Goal: Find specific page/section: Find specific page/section

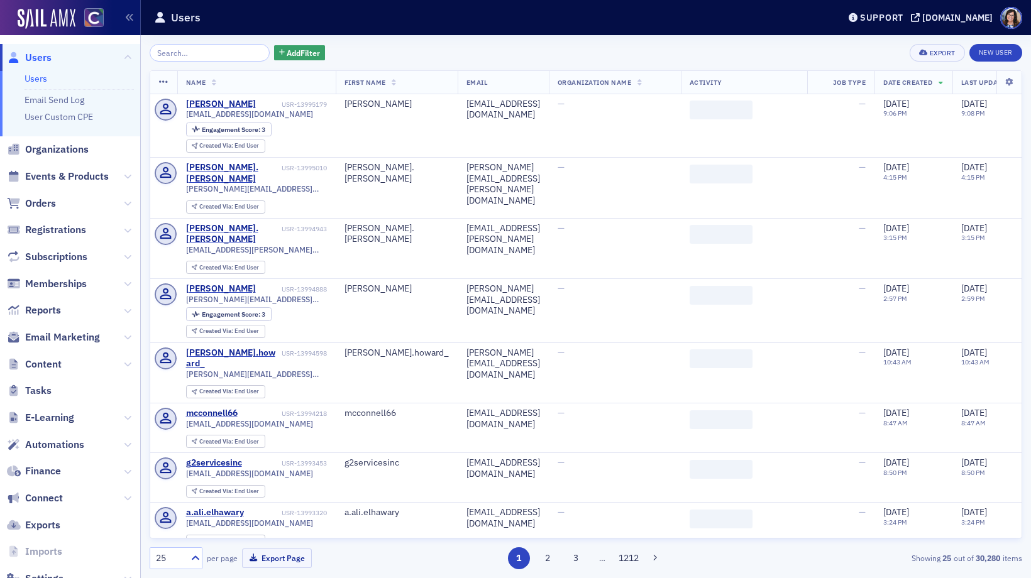
click at [224, 58] on input "search" at bounding box center [210, 53] width 120 height 18
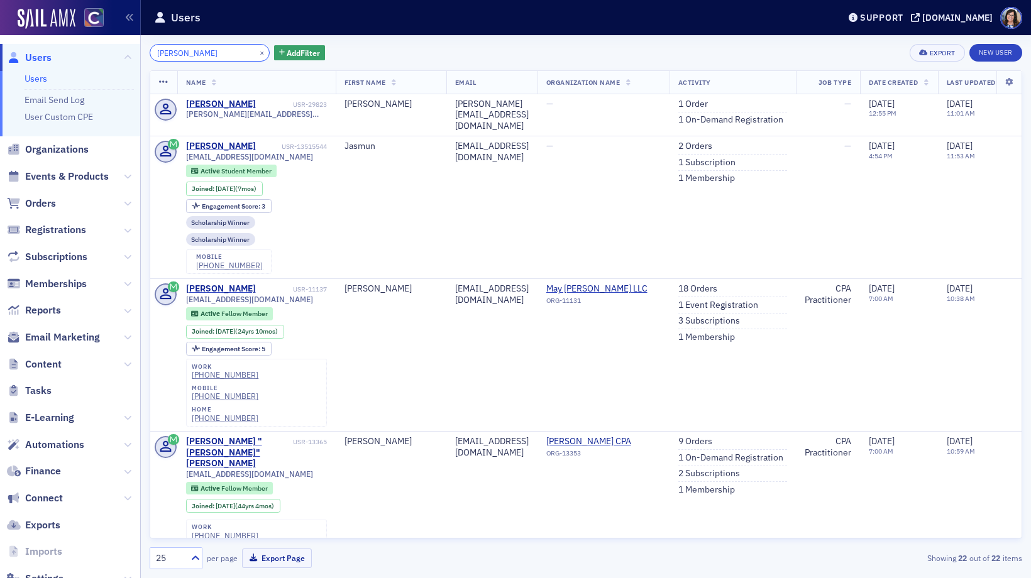
drag, startPoint x: 212, startPoint y: 53, endPoint x: 103, endPoint y: 52, distance: 109.4
click at [103, 52] on div "Users Users Email Send Log User Custom CPE Organizations Events & Products Orde…" at bounding box center [515, 289] width 1031 height 578
paste input "Vrelenich"
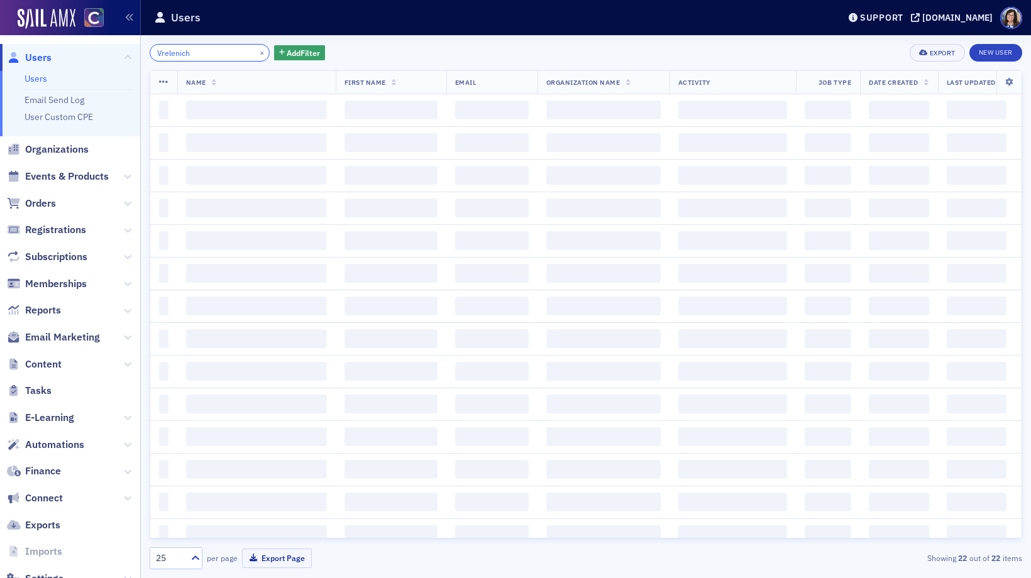
type input "Vrelenich"
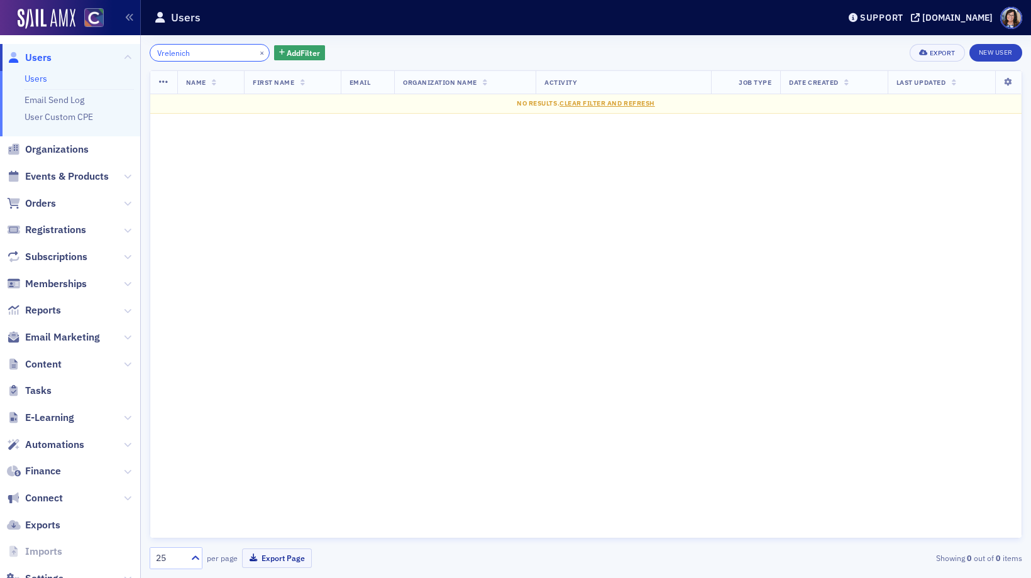
click at [156, 54] on input "Vrelenich" at bounding box center [210, 53] width 120 height 18
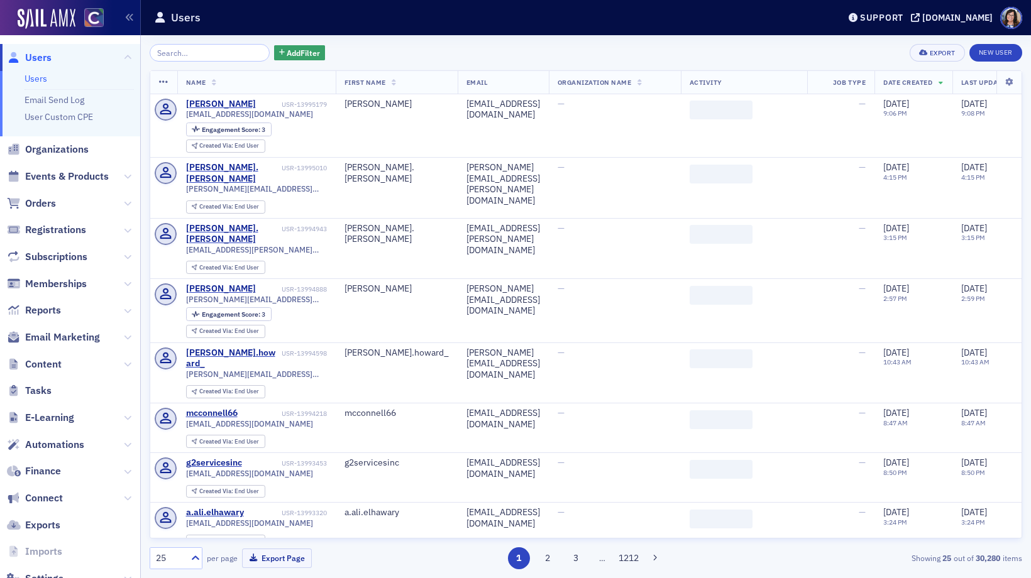
click at [175, 52] on input "search" at bounding box center [210, 53] width 120 height 18
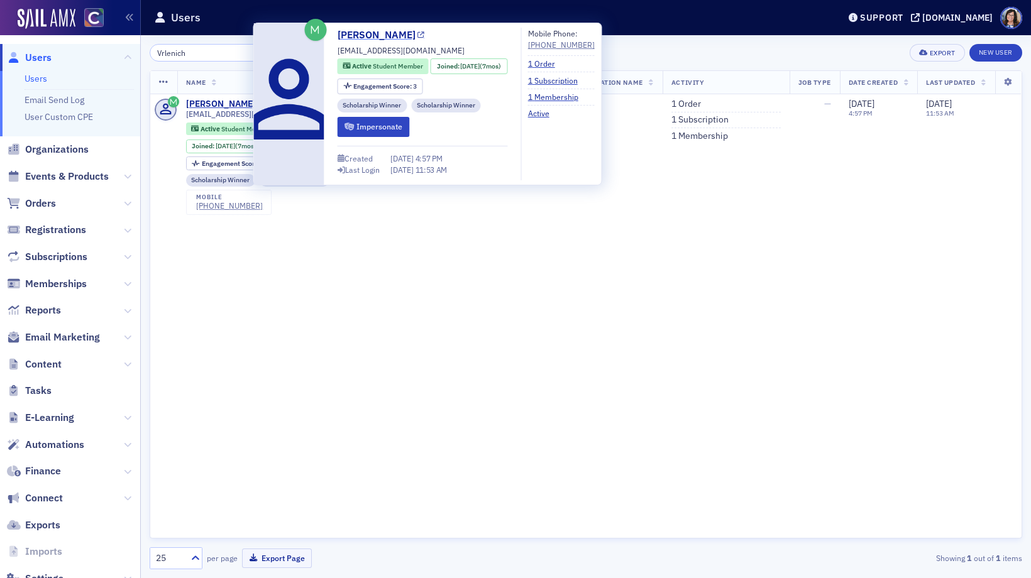
type input "Vrlenich"
click at [422, 34] on icon at bounding box center [420, 35] width 7 height 7
click at [417, 35] on icon at bounding box center [420, 35] width 7 height 7
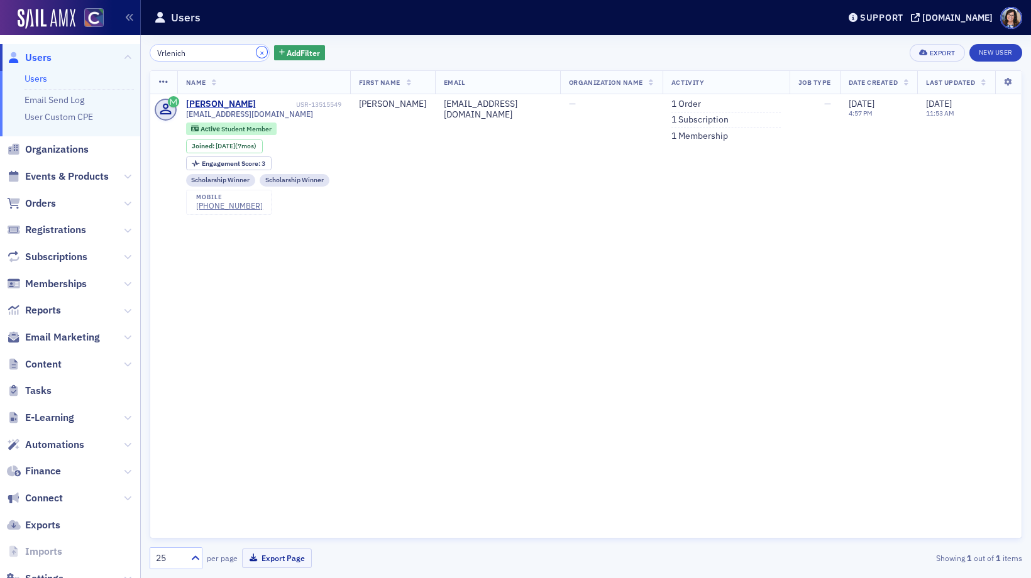
click at [256, 57] on button "×" at bounding box center [261, 52] width 11 height 11
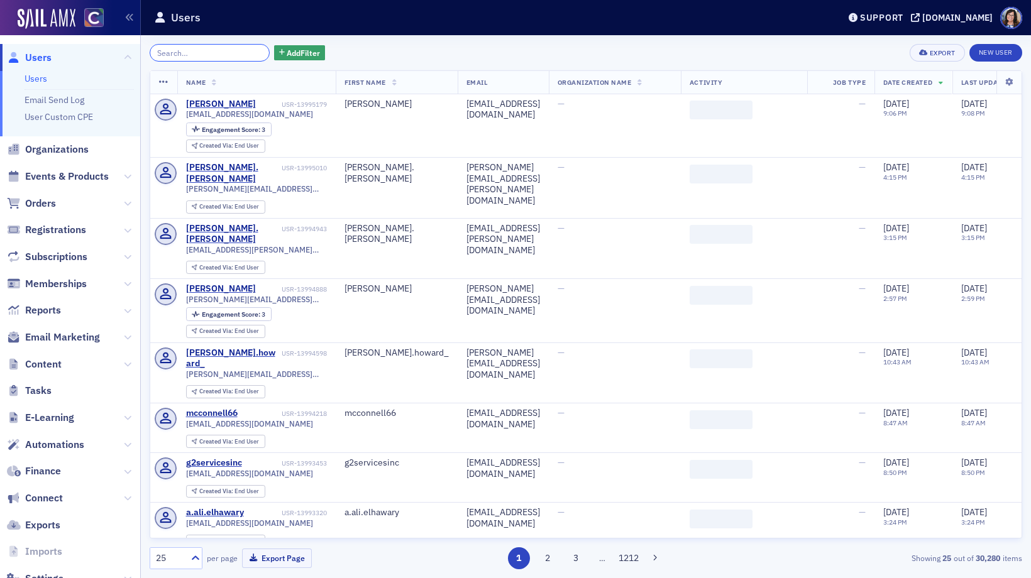
click at [208, 53] on input "search" at bounding box center [210, 53] width 120 height 18
paste input "Vrelenich"
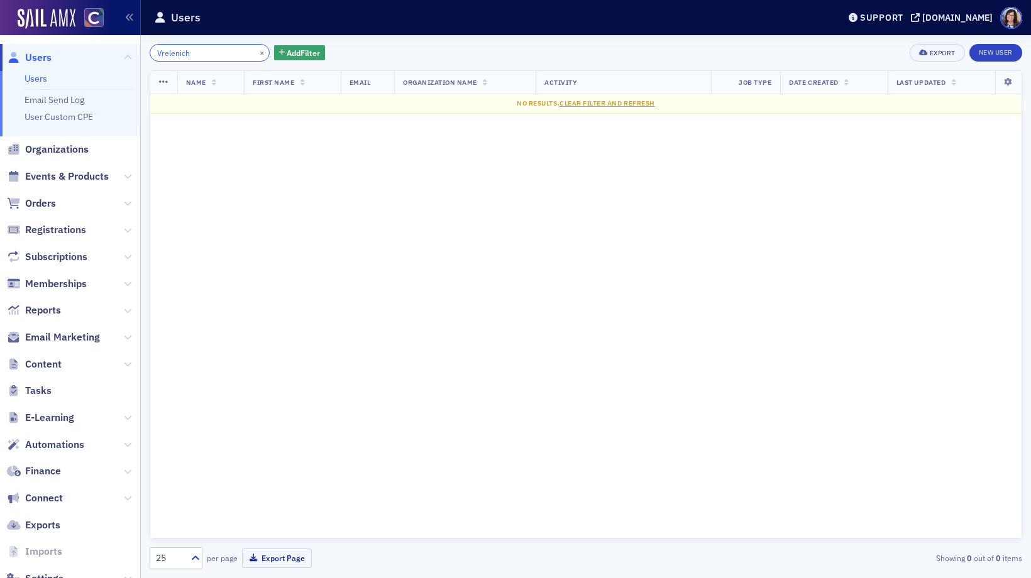
type input "Vrelenich"
click at [256, 53] on button "×" at bounding box center [261, 52] width 11 height 11
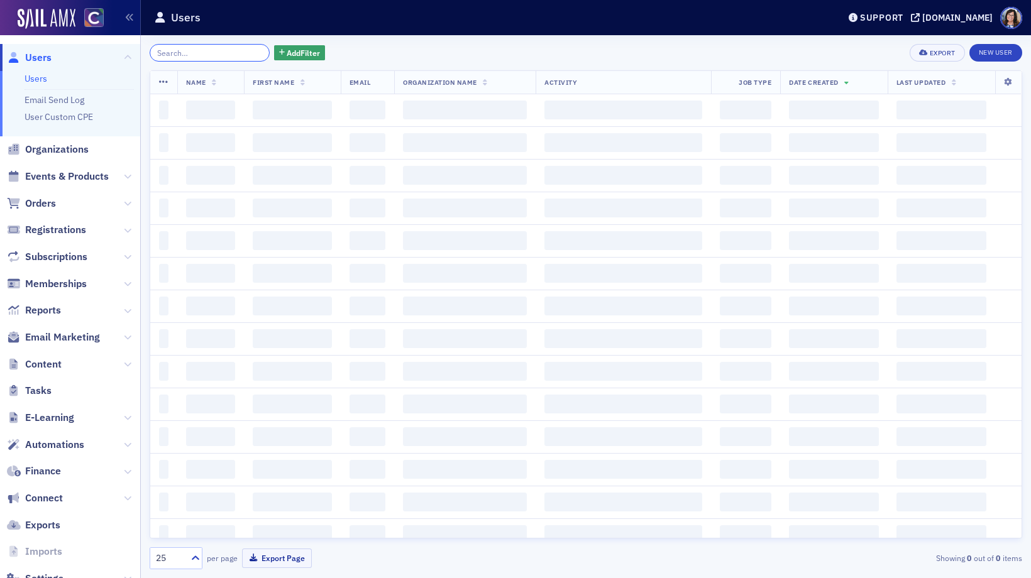
click at [239, 53] on input "search" at bounding box center [210, 53] width 120 height 18
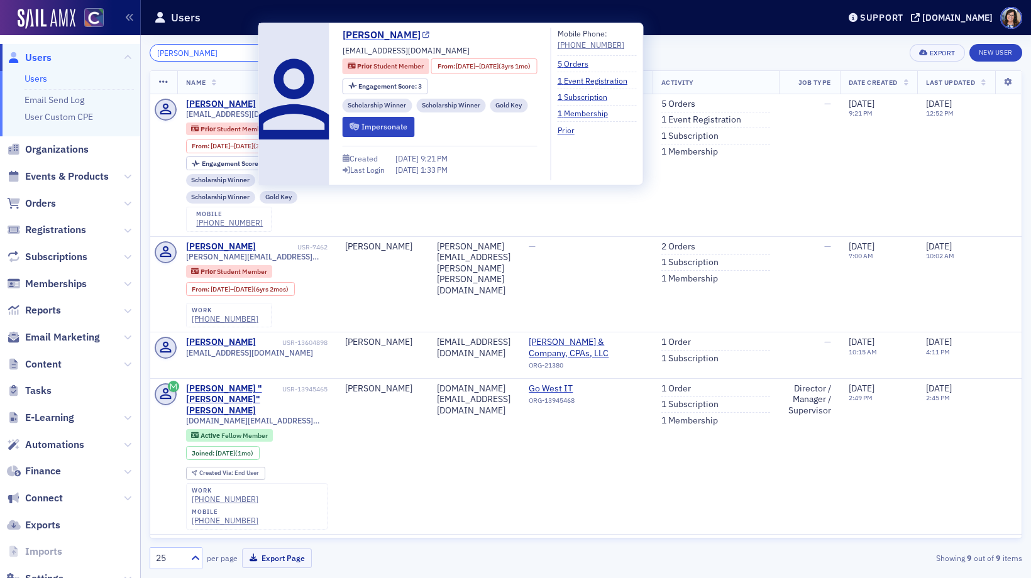
type input "Misty Osmundsen"
click at [427, 36] on icon at bounding box center [425, 35] width 7 height 7
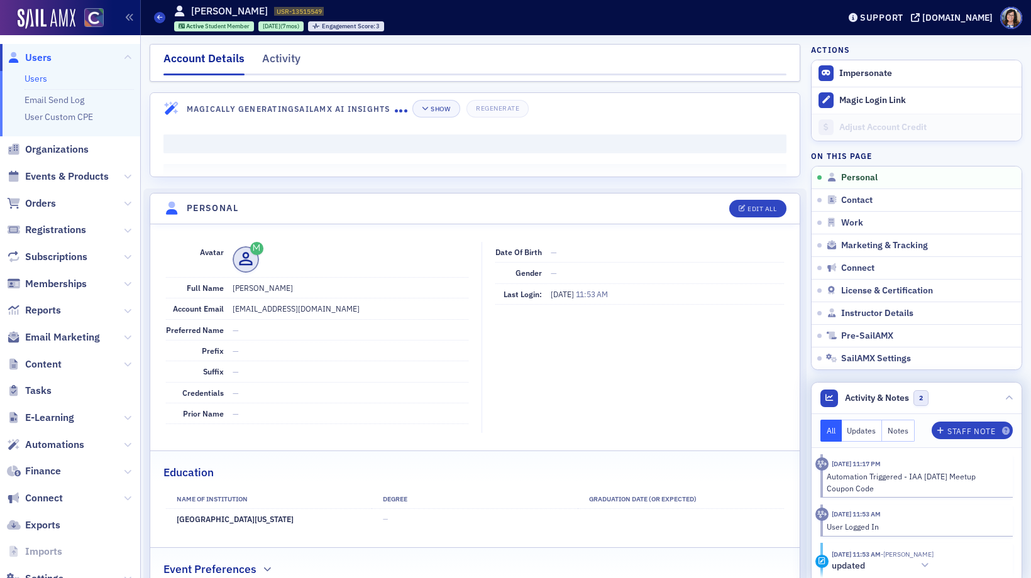
click at [902, 432] on button "Notes" at bounding box center [898, 431] width 33 height 22
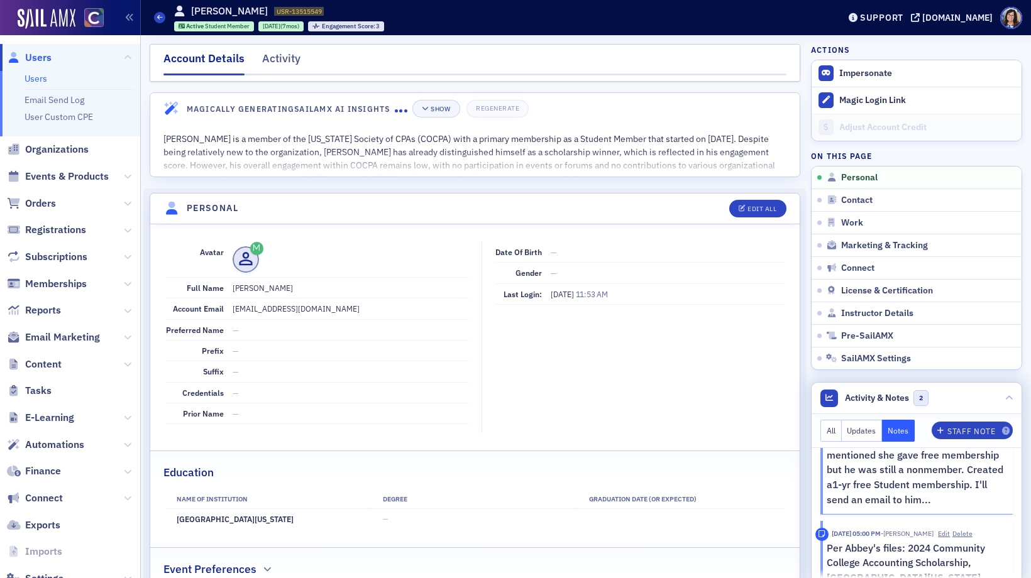
scroll to position [77, 0]
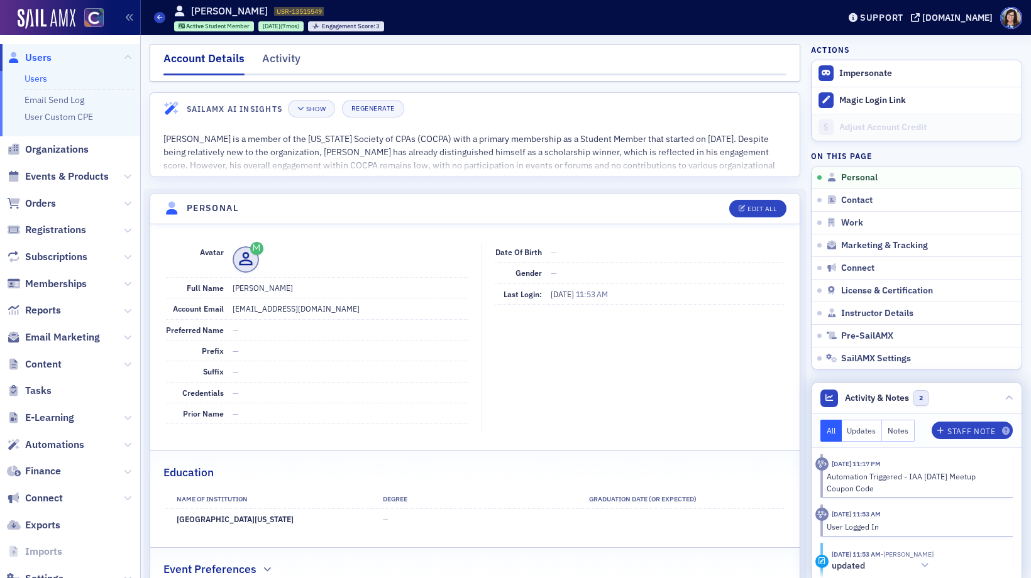
click at [892, 431] on button "Notes" at bounding box center [898, 431] width 33 height 22
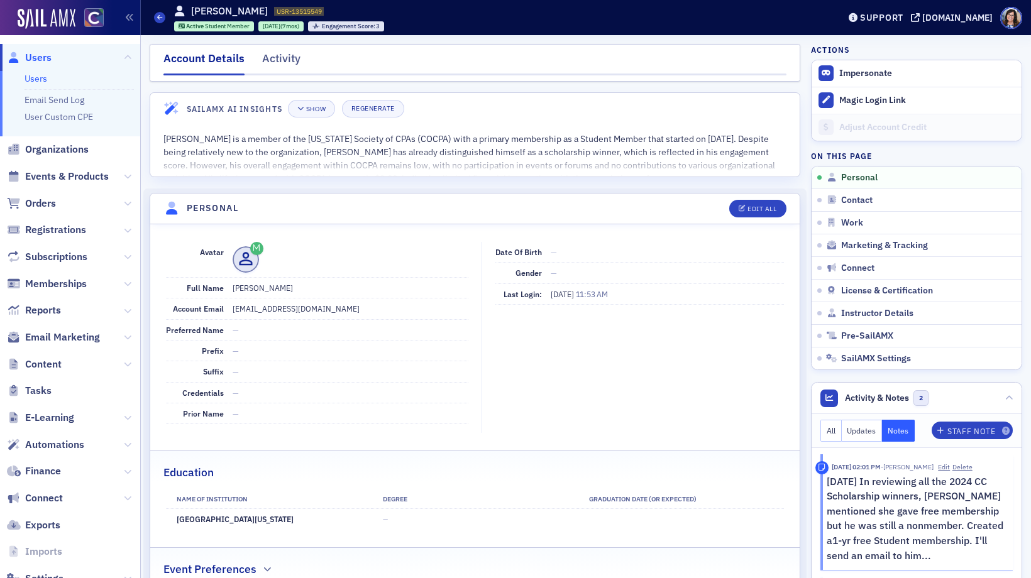
drag, startPoint x: 260, startPoint y: 290, endPoint x: 310, endPoint y: 290, distance: 49.6
click at [310, 290] on dd "Michael Vrlenich" at bounding box center [351, 288] width 236 height 20
copy dd "Vrlenich"
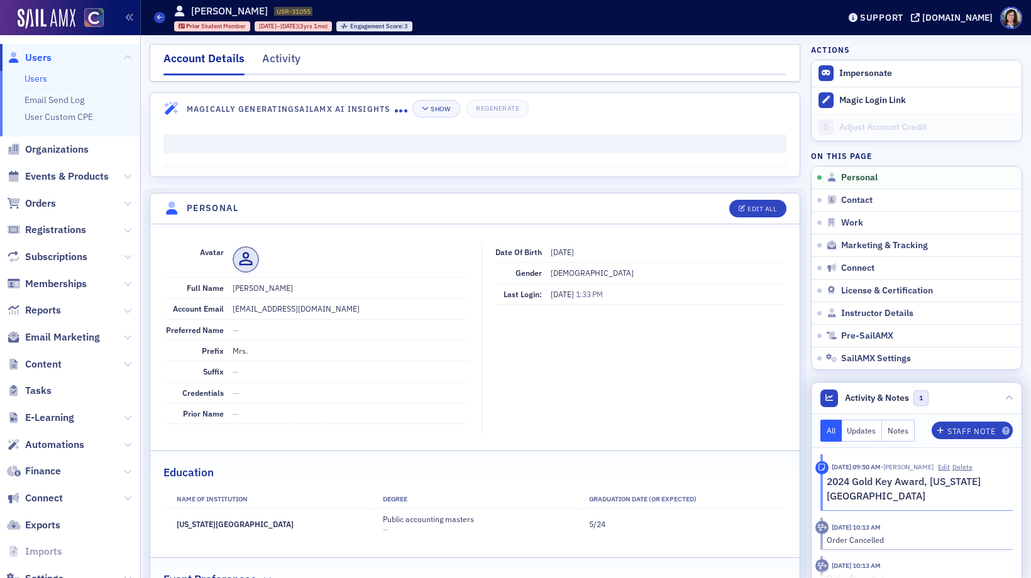
click at [894, 432] on button "Notes" at bounding box center [898, 431] width 33 height 22
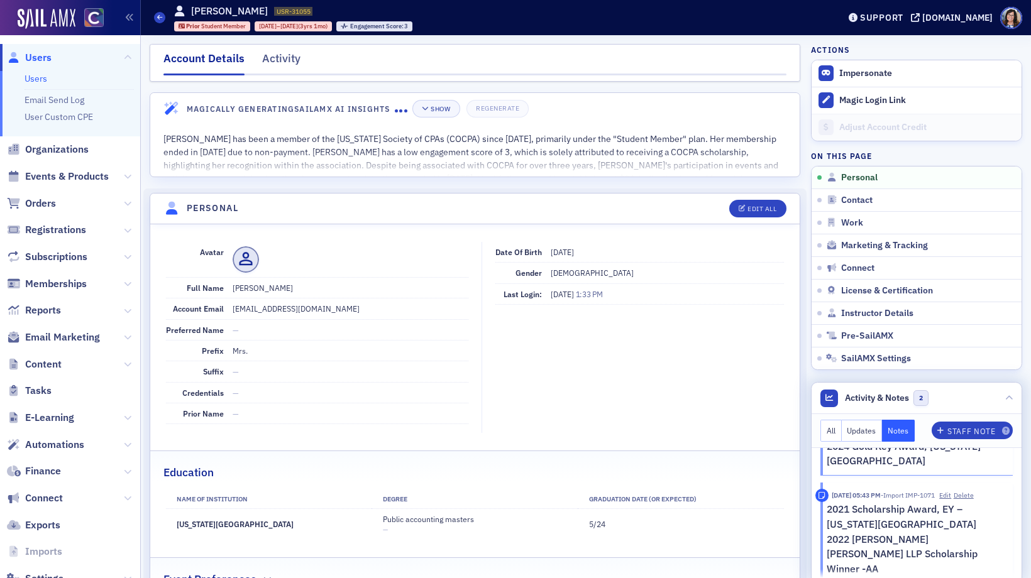
scroll to position [47, 0]
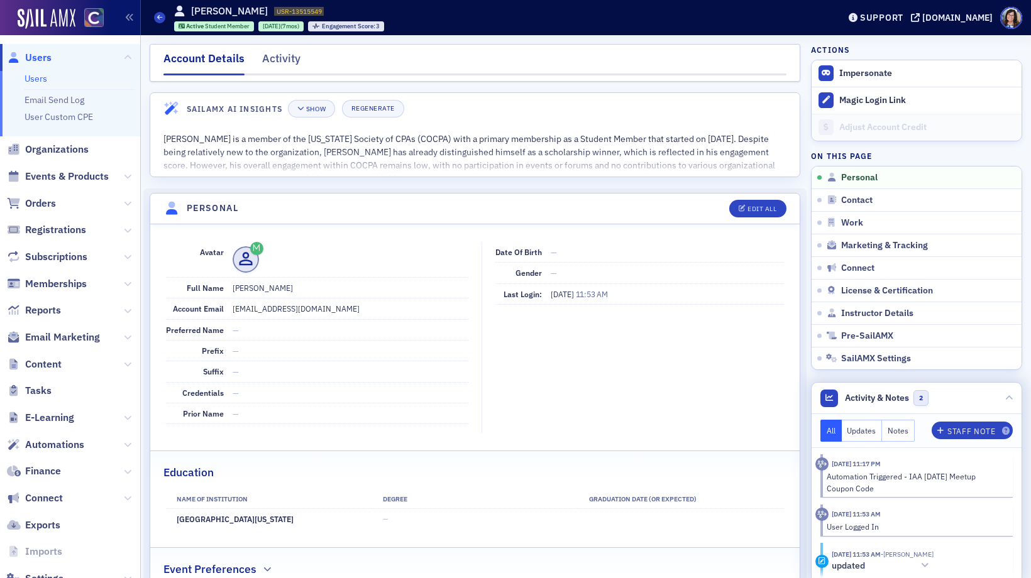
click at [898, 427] on button "Notes" at bounding box center [898, 431] width 33 height 22
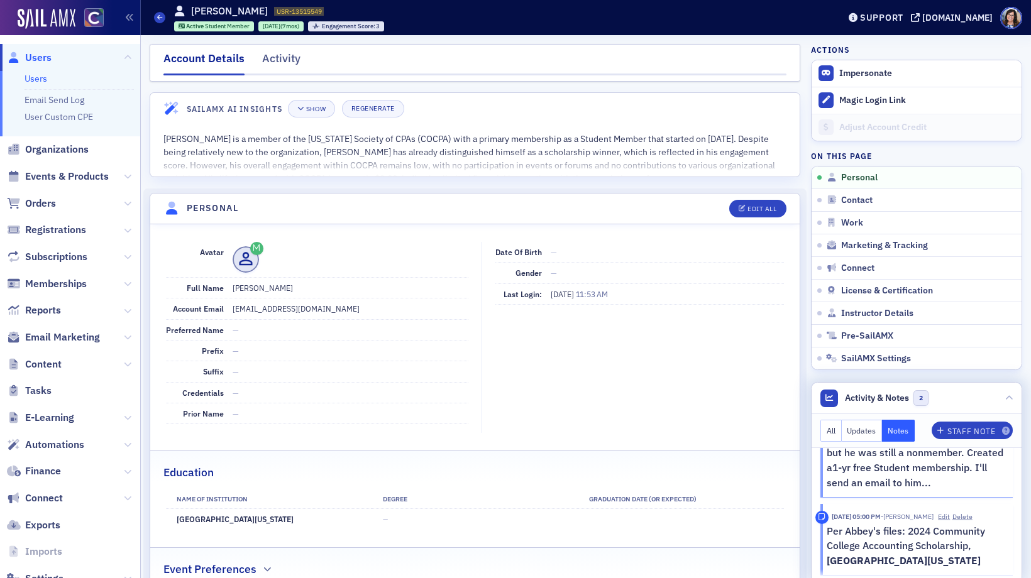
scroll to position [77, 0]
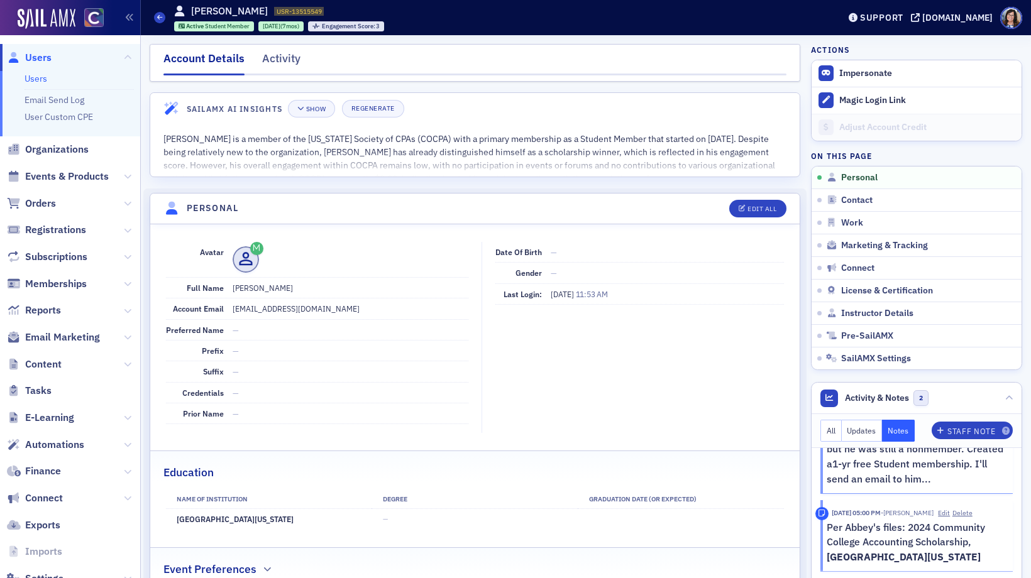
click at [177, 518] on td "[GEOGRAPHIC_DATA][US_STATE]" at bounding box center [269, 519] width 206 height 21
drag, startPoint x: 177, startPoint y: 518, endPoint x: 304, endPoint y: 515, distance: 127.0
click at [304, 515] on td "[GEOGRAPHIC_DATA][US_STATE]" at bounding box center [269, 519] width 206 height 21
copy td "[GEOGRAPHIC_DATA][US_STATE]"
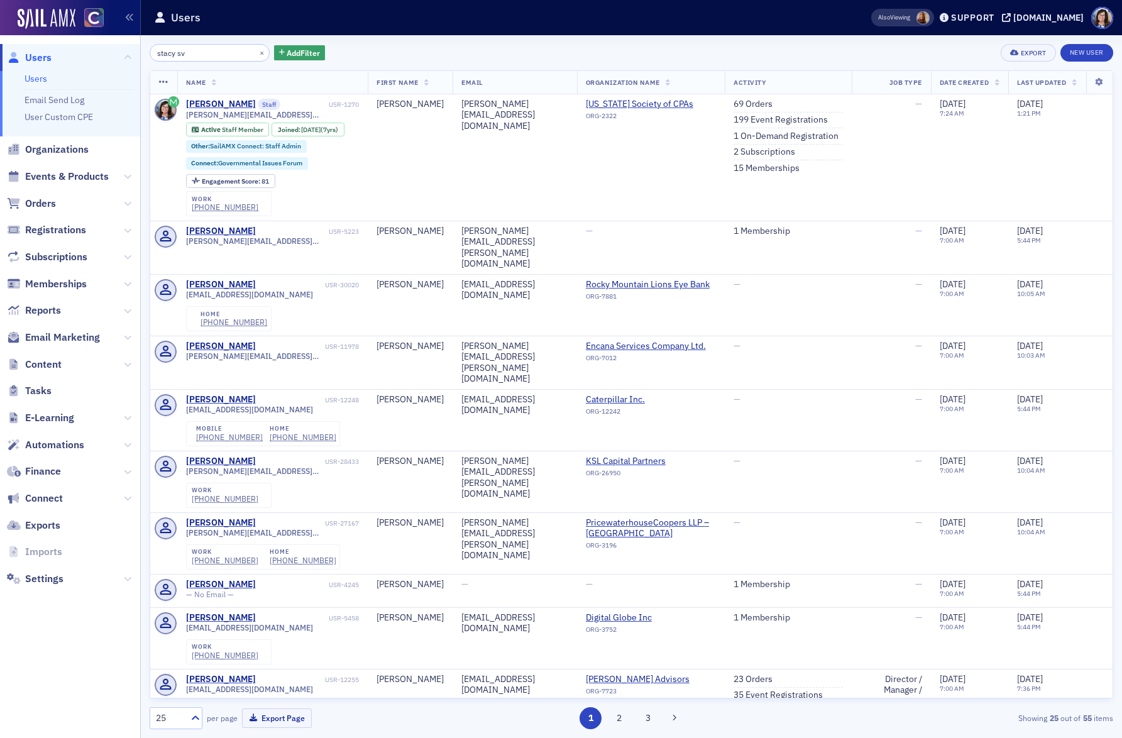
drag, startPoint x: 189, startPoint y: 58, endPoint x: 118, endPoint y: 52, distance: 71.9
click at [118, 52] on div "Users Users Email Send Log User Custom CPE Organizations Events & Products Orde…" at bounding box center [561, 369] width 1122 height 738
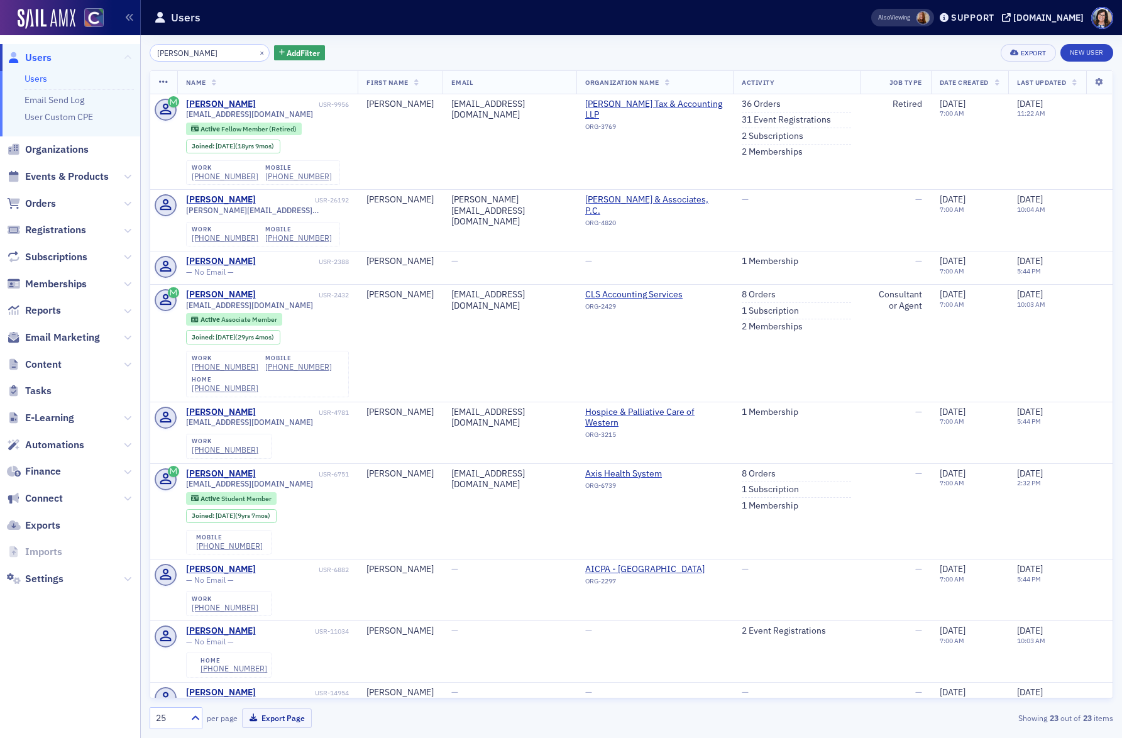
drag, startPoint x: 175, startPoint y: 55, endPoint x: 128, endPoint y: 53, distance: 47.8
click at [128, 53] on div "Users Users Email Send Log User Custom CPE Organizations Events & Products Orde…" at bounding box center [561, 369] width 1122 height 738
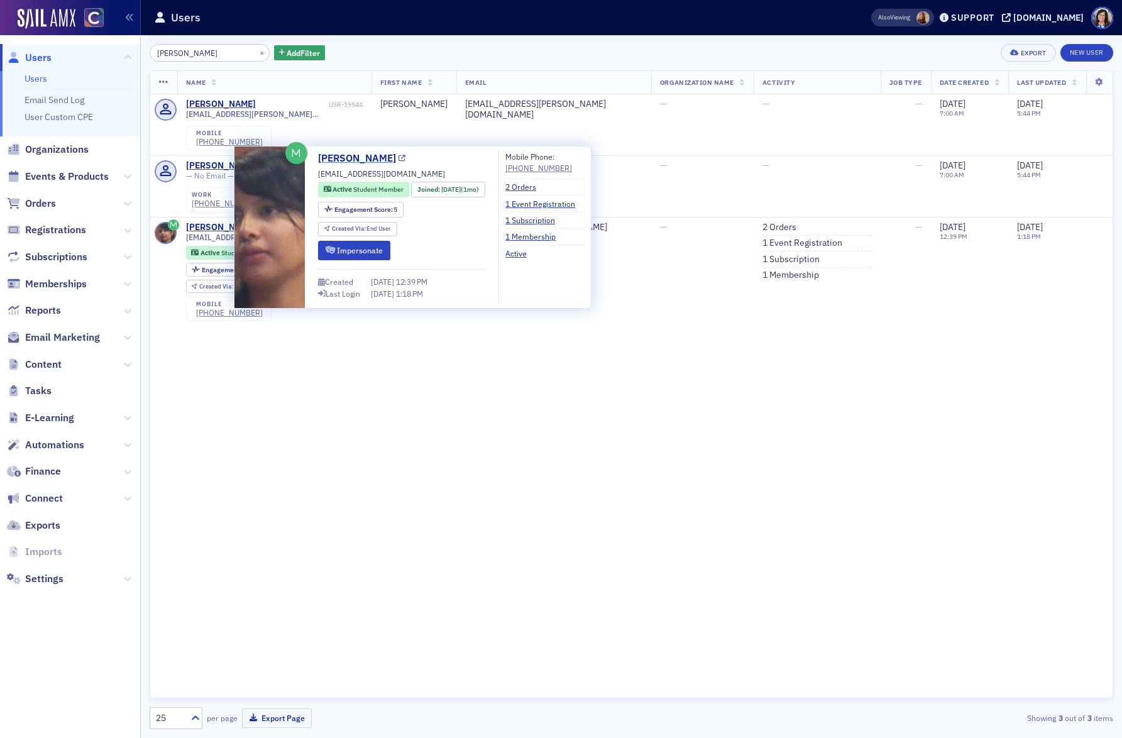
type input "Correa"
click at [398, 157] on icon at bounding box center [401, 158] width 7 height 7
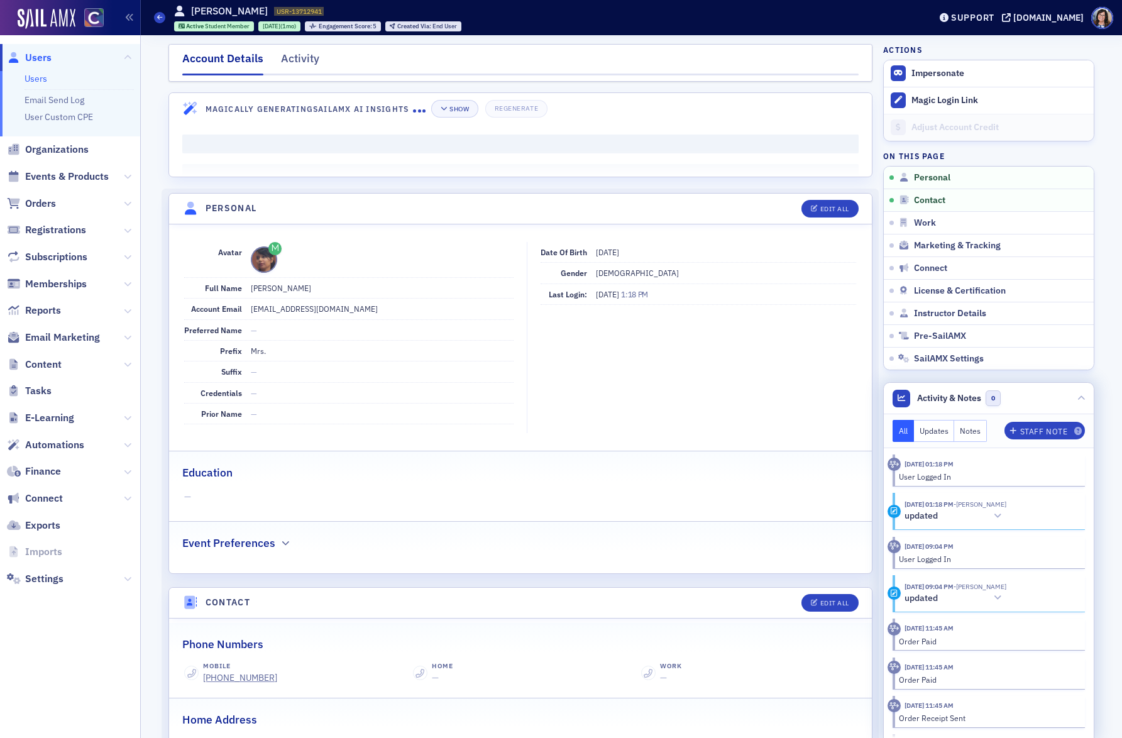
click at [976, 434] on button "Notes" at bounding box center [970, 431] width 33 height 22
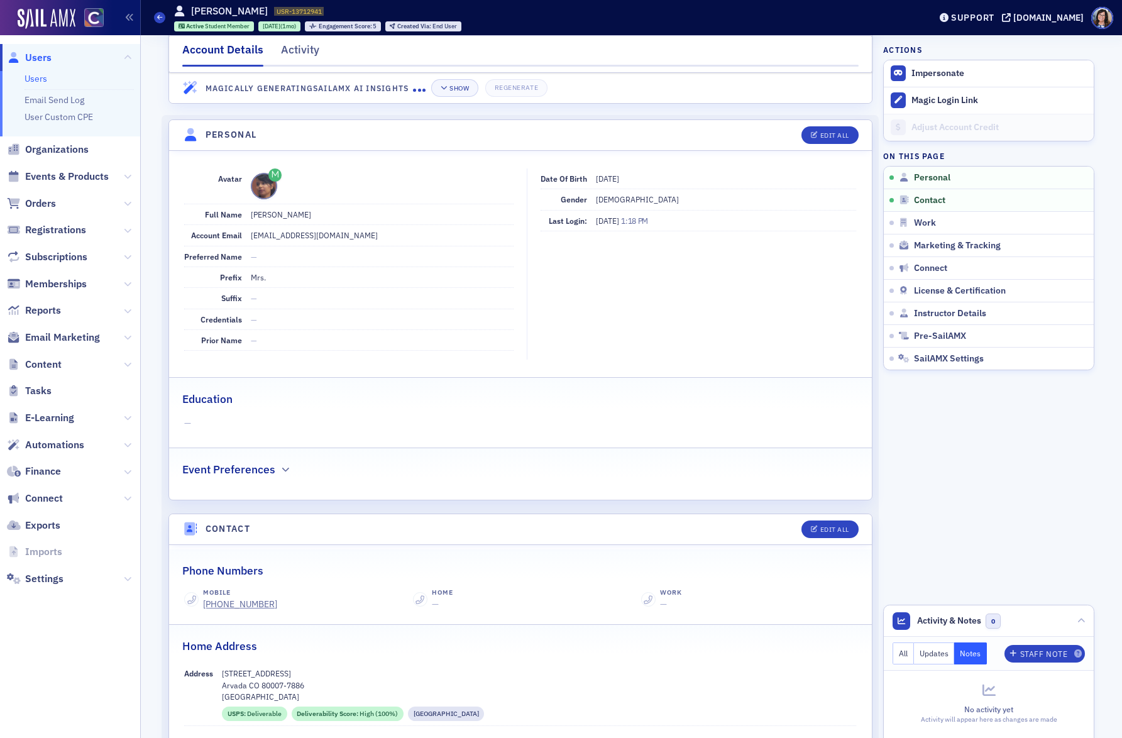
scroll to position [80, 0]
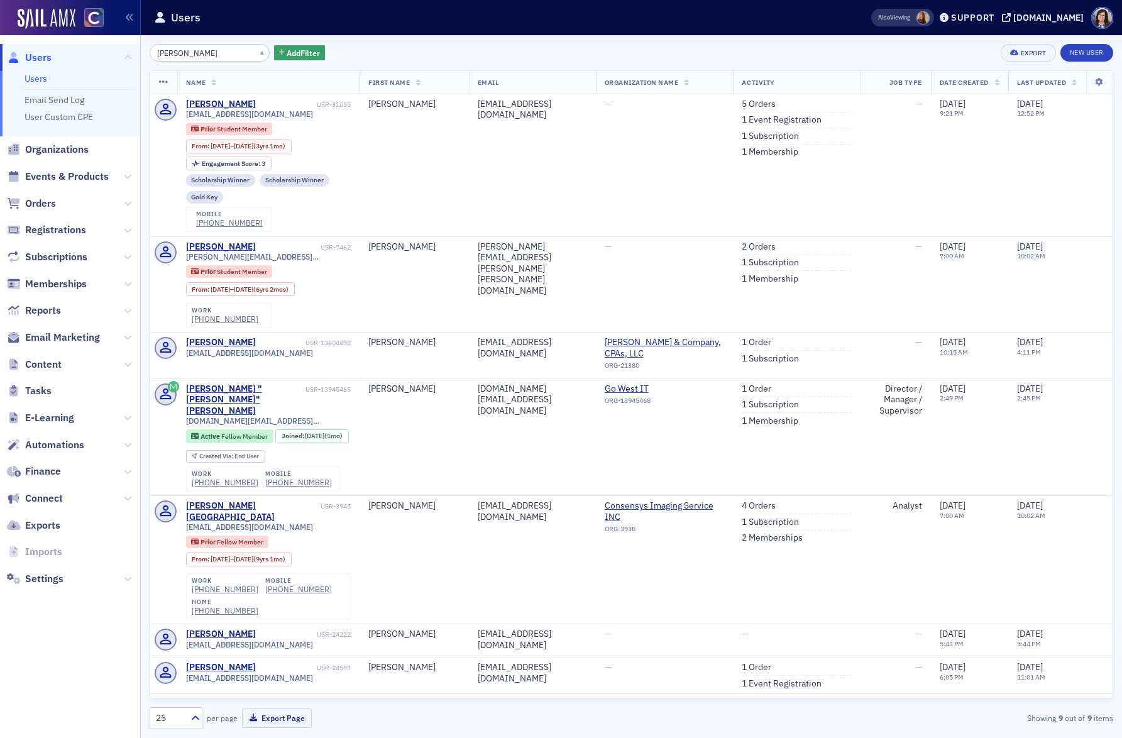
drag, startPoint x: 225, startPoint y: 55, endPoint x: 80, endPoint y: 45, distance: 145.5
click at [80, 45] on div "Users Users Email Send Log User Custom CPE Organizations Events & Products Orde…" at bounding box center [561, 369] width 1122 height 738
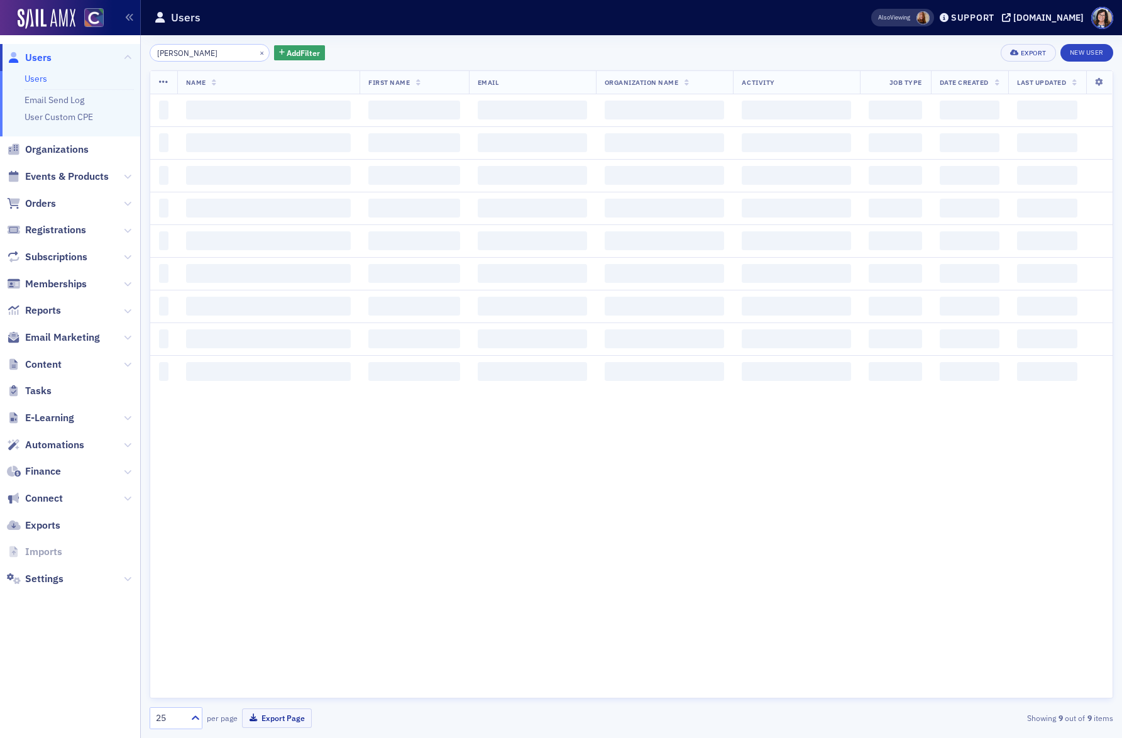
type input "Kyle Cope"
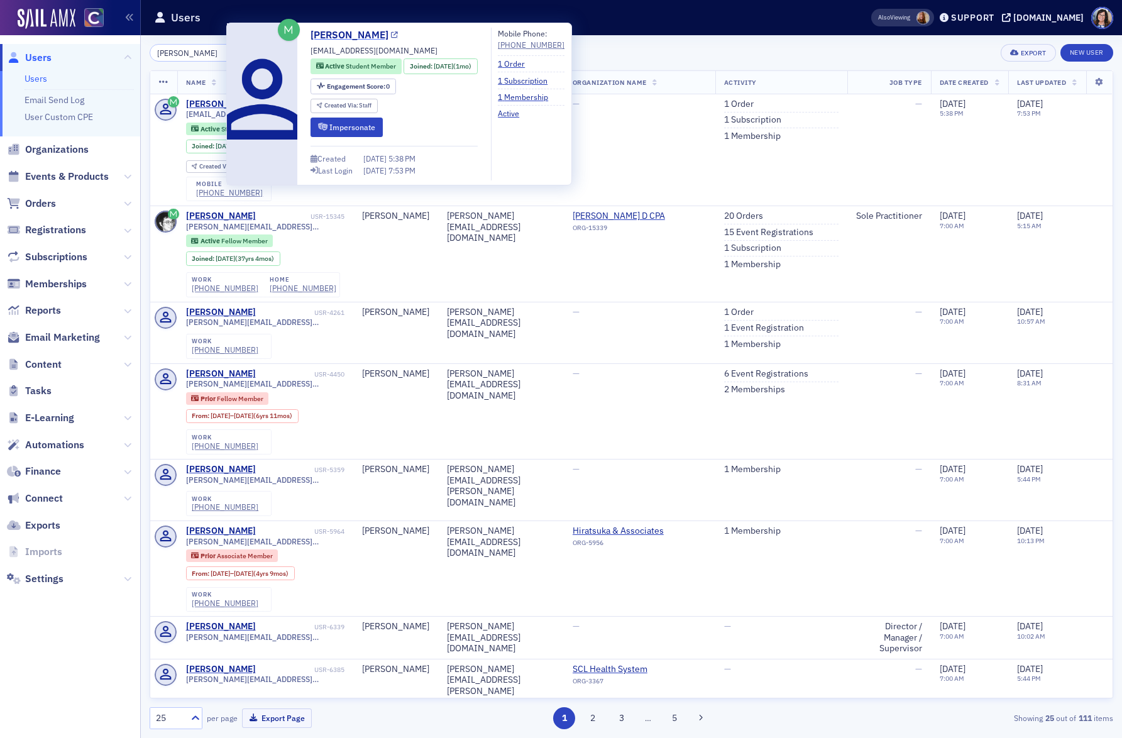
click at [391, 35] on icon at bounding box center [394, 35] width 7 height 7
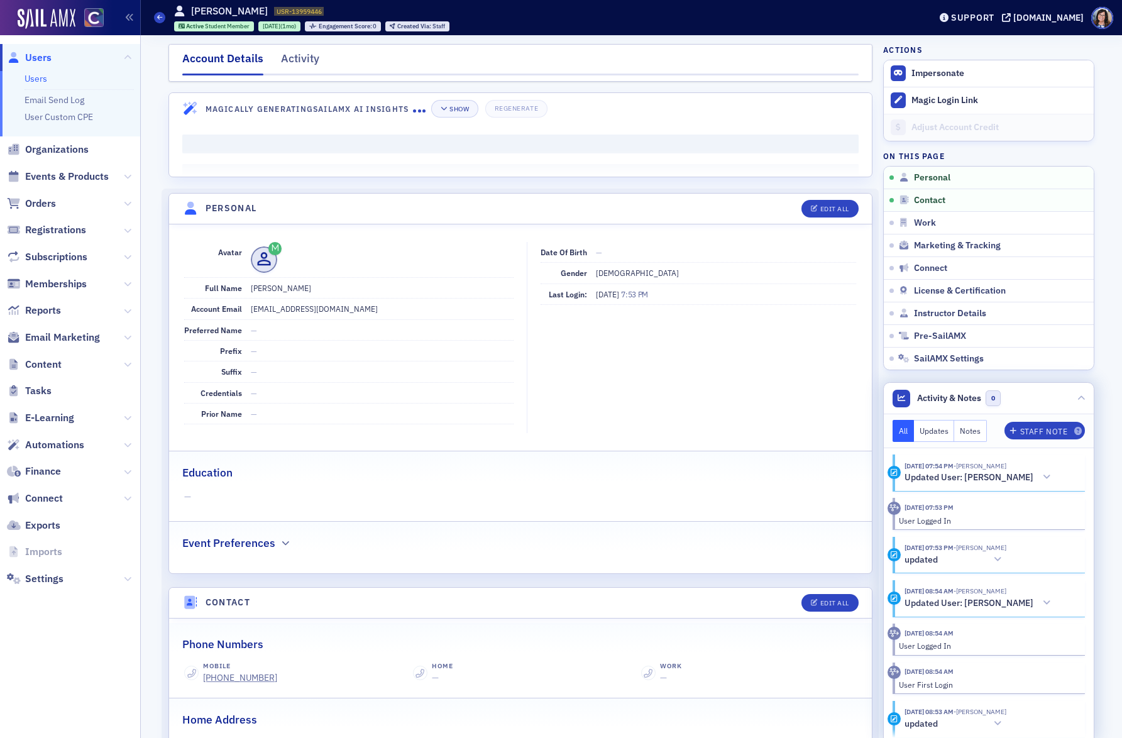
click at [972, 435] on button "Notes" at bounding box center [970, 431] width 33 height 22
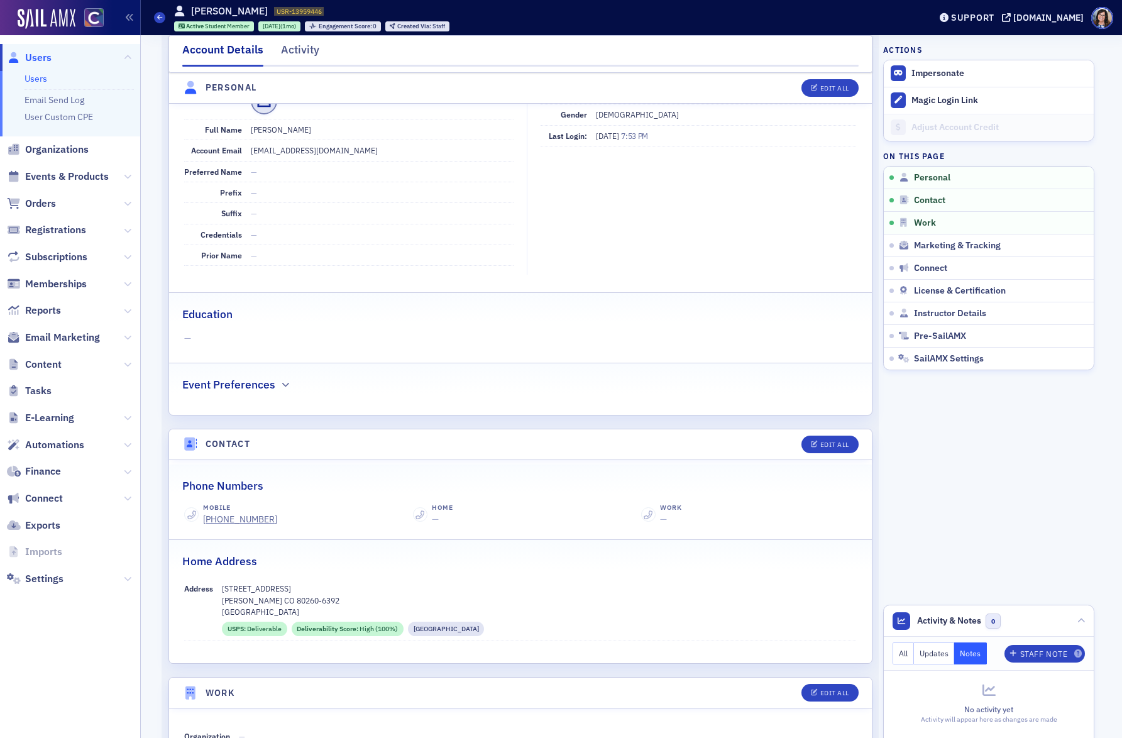
scroll to position [196, 0]
